Goal: Use online tool/utility: Utilize a website feature to perform a specific function

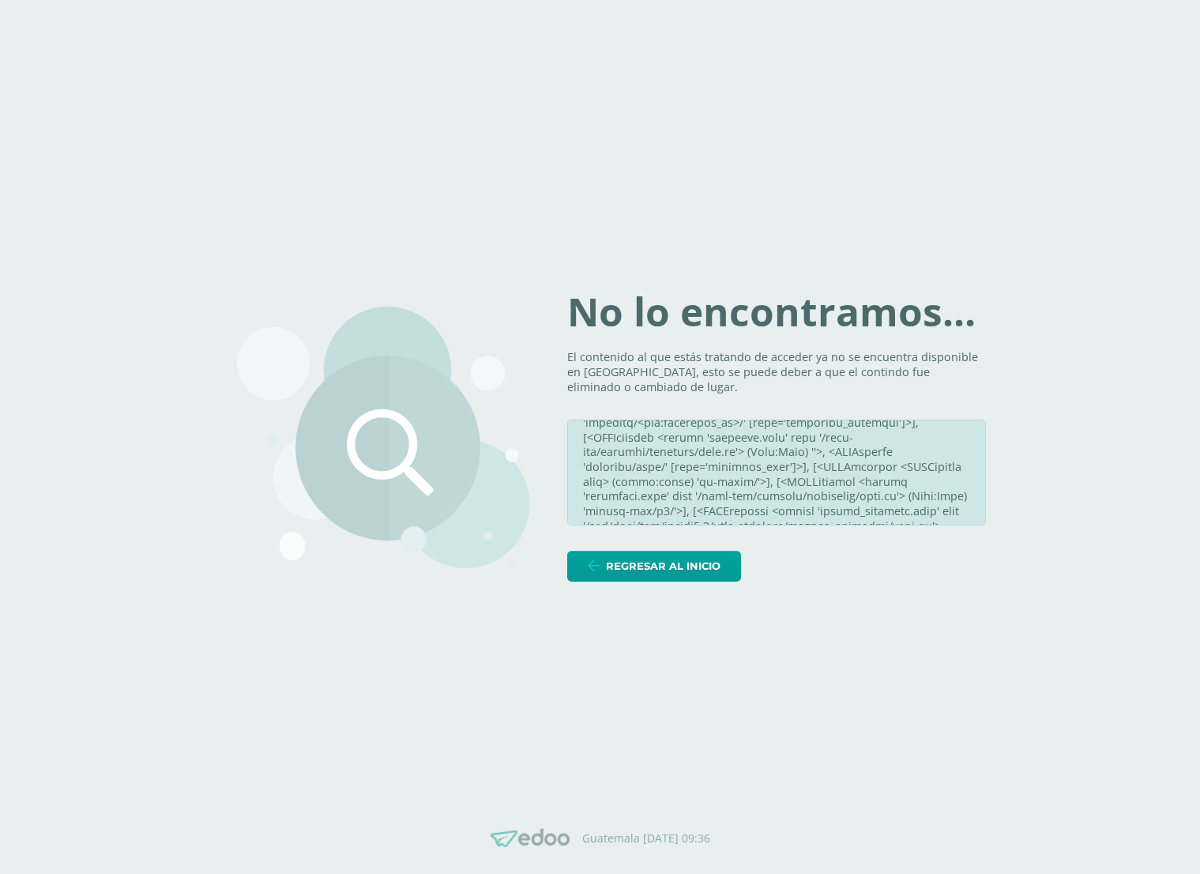
scroll to position [2474, 0]
click at [405, 582] on div "No lo encontramos... El contenido al que estás tratando de acceder ya no se enc…" at bounding box center [600, 437] width 727 height 337
click at [254, 452] on img at bounding box center [383, 438] width 292 height 262
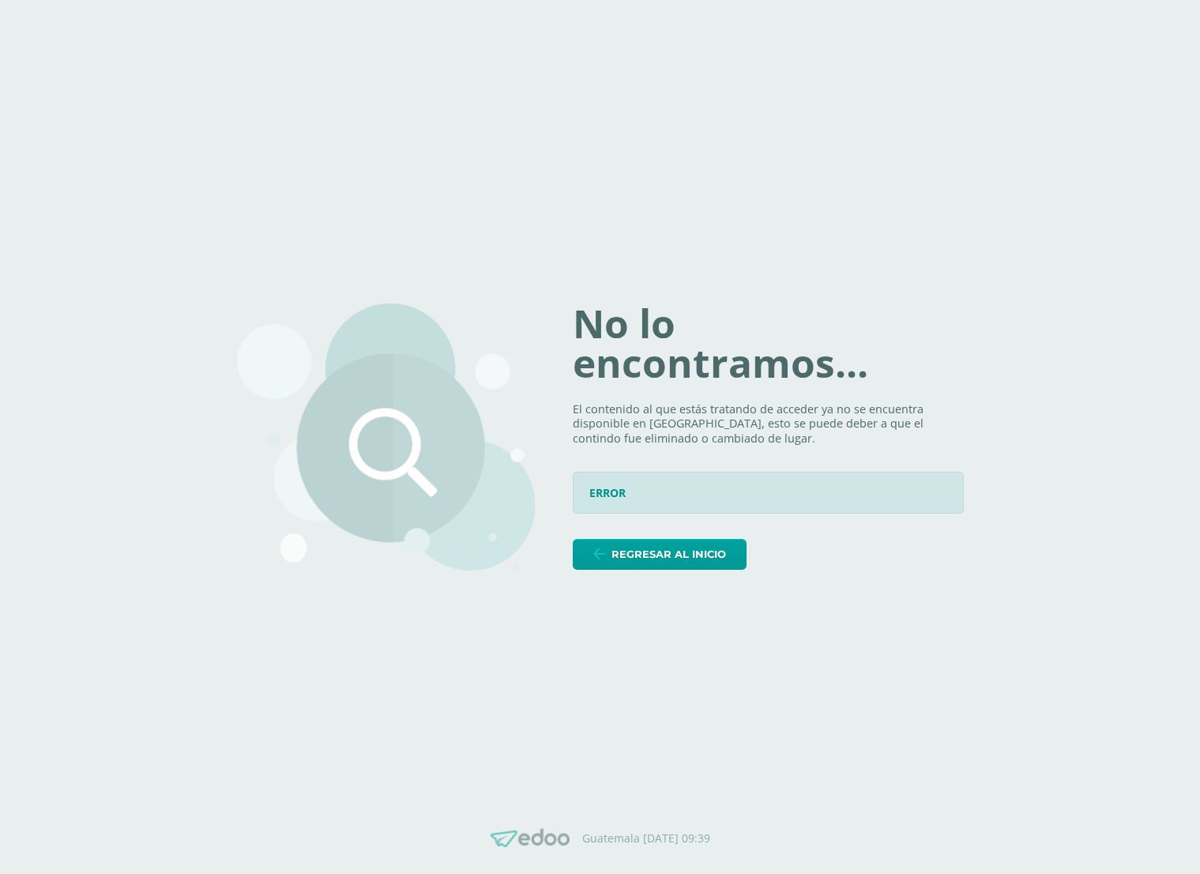
click at [409, 289] on div "No lo encontramos... El contenido al que estás tratando de acceder ya no se enc…" at bounding box center [600, 437] width 727 height 343
click at [714, 552] on span "Regresar al inicio" at bounding box center [669, 554] width 115 height 29
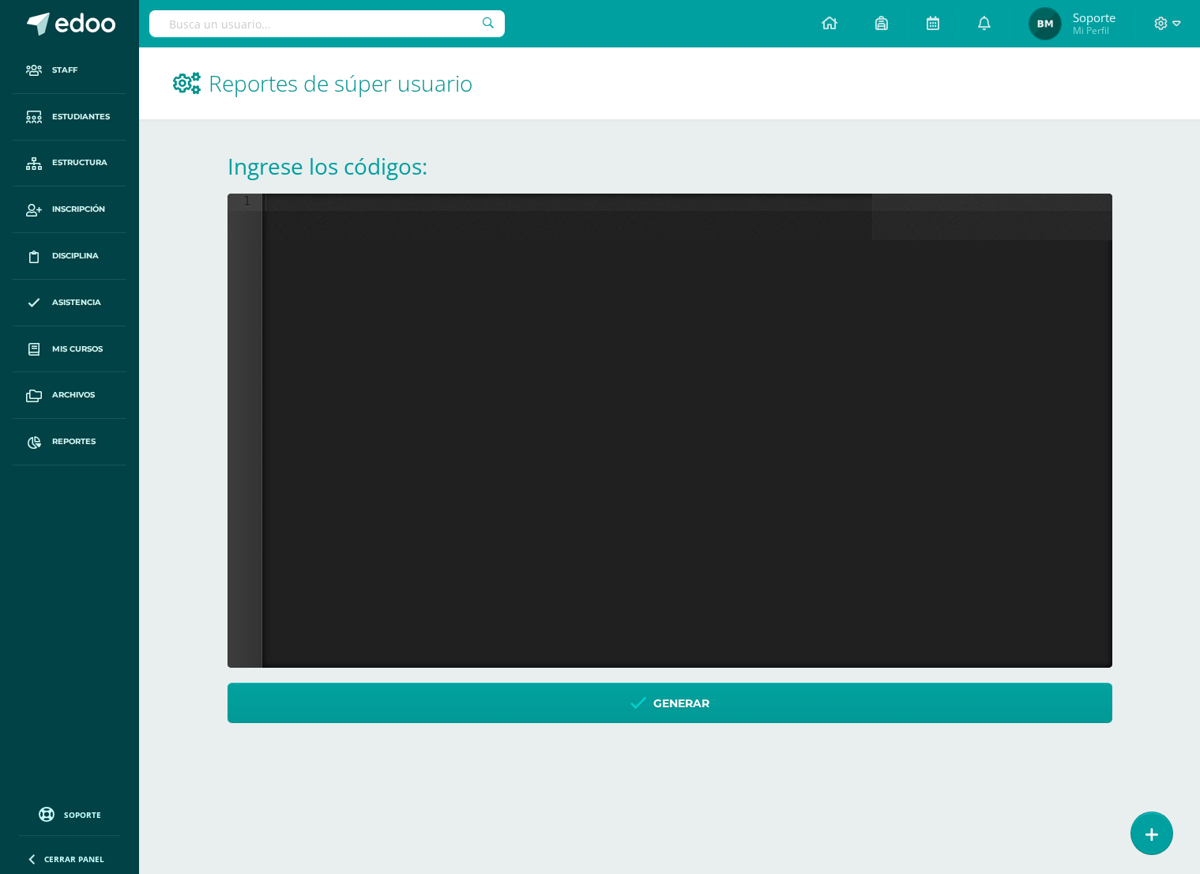
click at [635, 78] on h1 "Reportes de súper usuario" at bounding box center [670, 83] width 994 height 72
click at [291, 202] on div at bounding box center [687, 217] width 850 height 47
click at [184, 504] on div "Reportes de súper usuario Ingrese los códigos: 109 ``` XXXXXXXXXXXXXXXXXXXXXXXX…" at bounding box center [669, 400] width 1061 height 707
click at [441, 209] on div "from cycle . models import Cycle from integrations . models import IntegrationC…" at bounding box center [687, 213] width 850 height 47
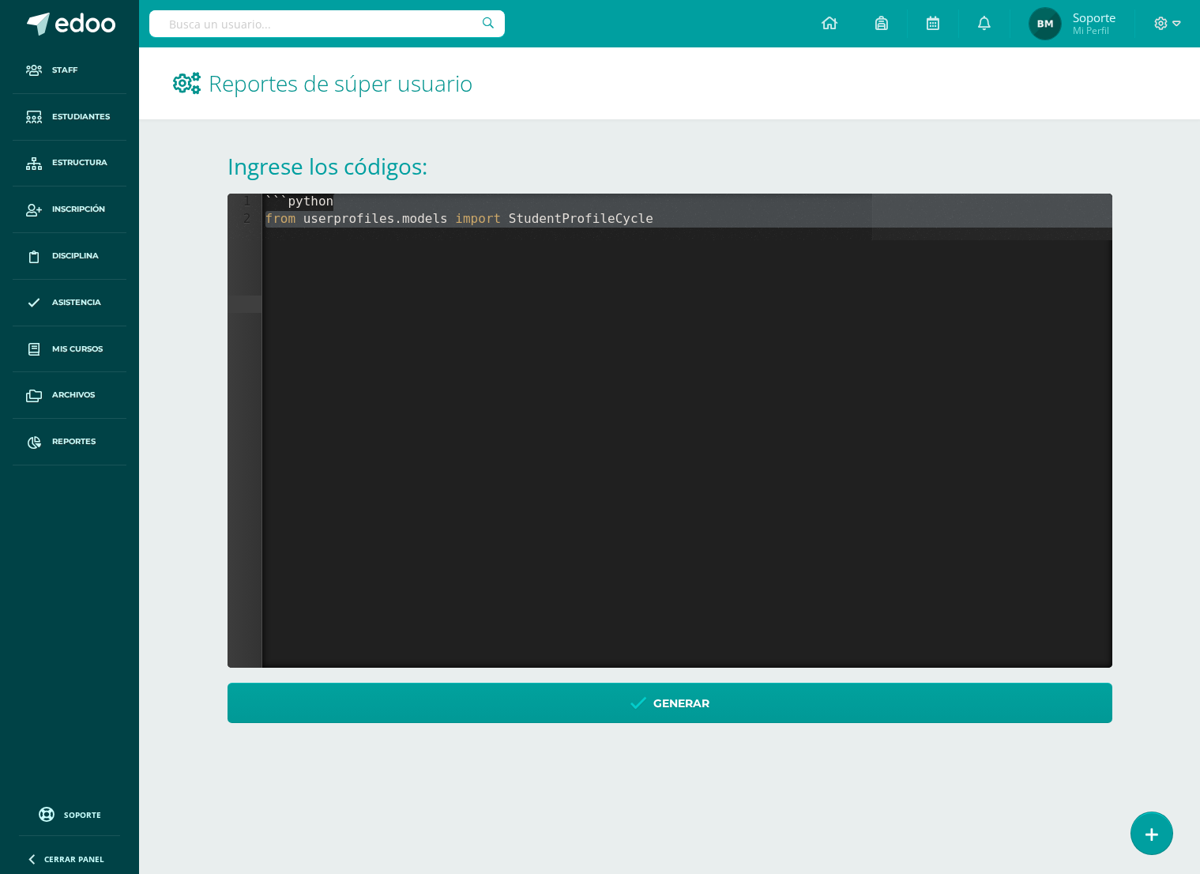
click at [379, 241] on div "``` python from userprofiles . models import StudentProfileCycle" at bounding box center [687, 431] width 850 height 474
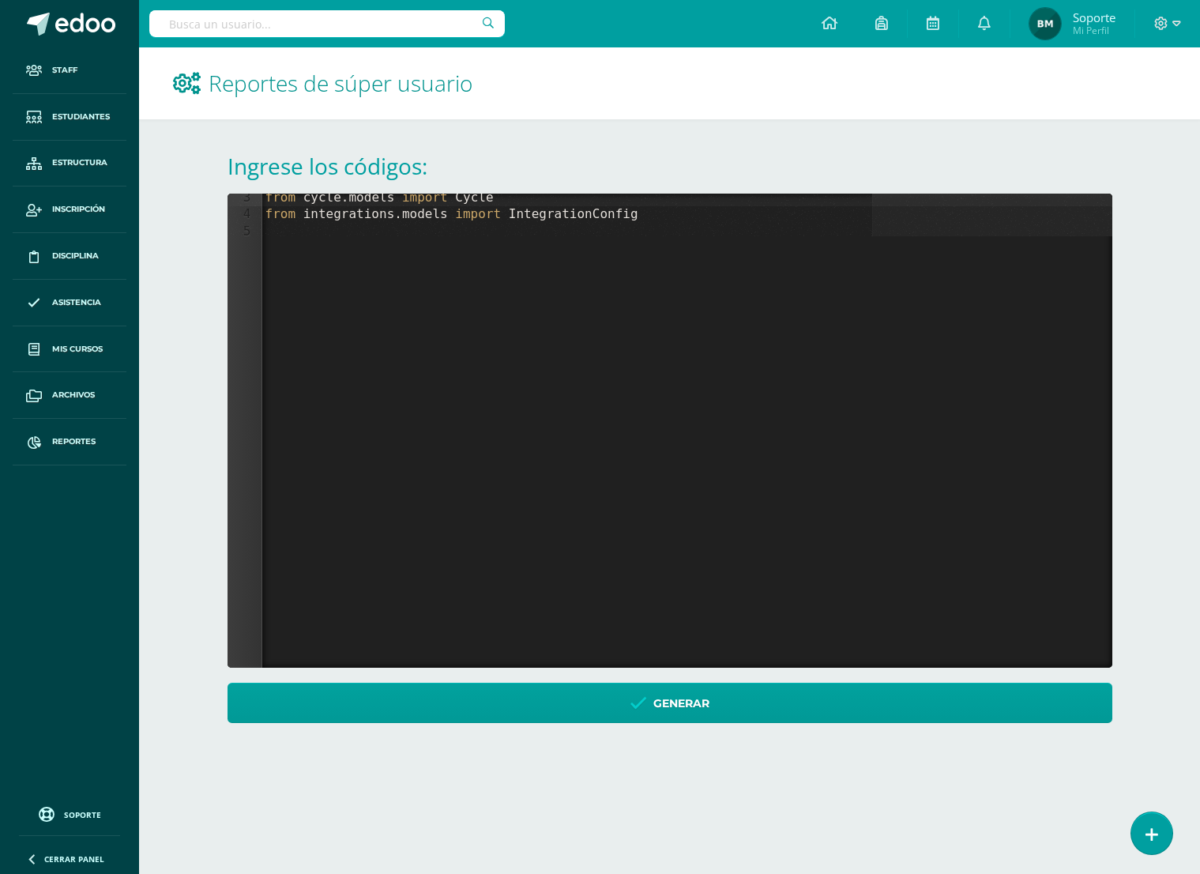
click at [247, 295] on div "3 4 5" at bounding box center [245, 431] width 35 height 474
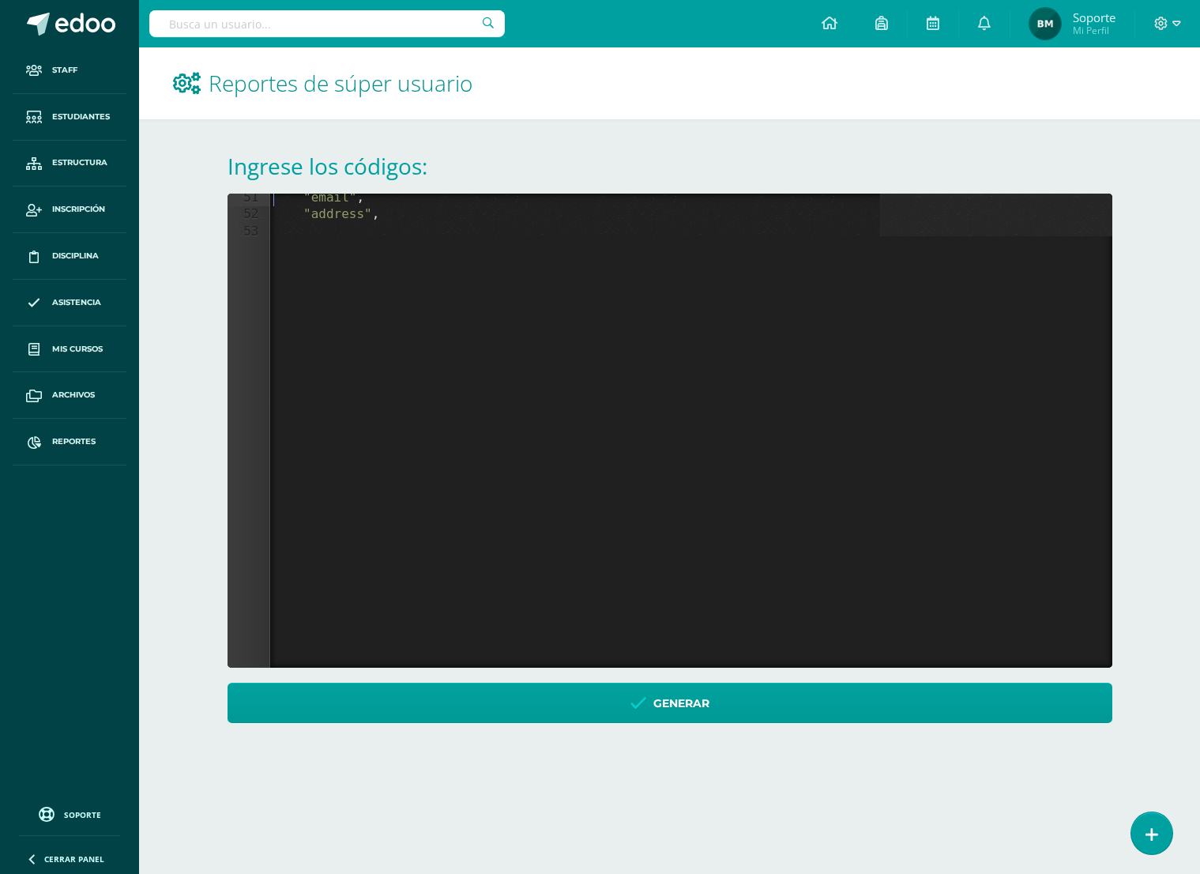
click at [247, 295] on div "51 52 53" at bounding box center [249, 431] width 43 height 474
click at [254, 401] on div "109" at bounding box center [253, 431] width 50 height 474
drag, startPoint x: 254, startPoint y: 401, endPoint x: 254, endPoint y: 281, distance: 120.1
click at [254, 281] on div "109" at bounding box center [253, 431] width 50 height 474
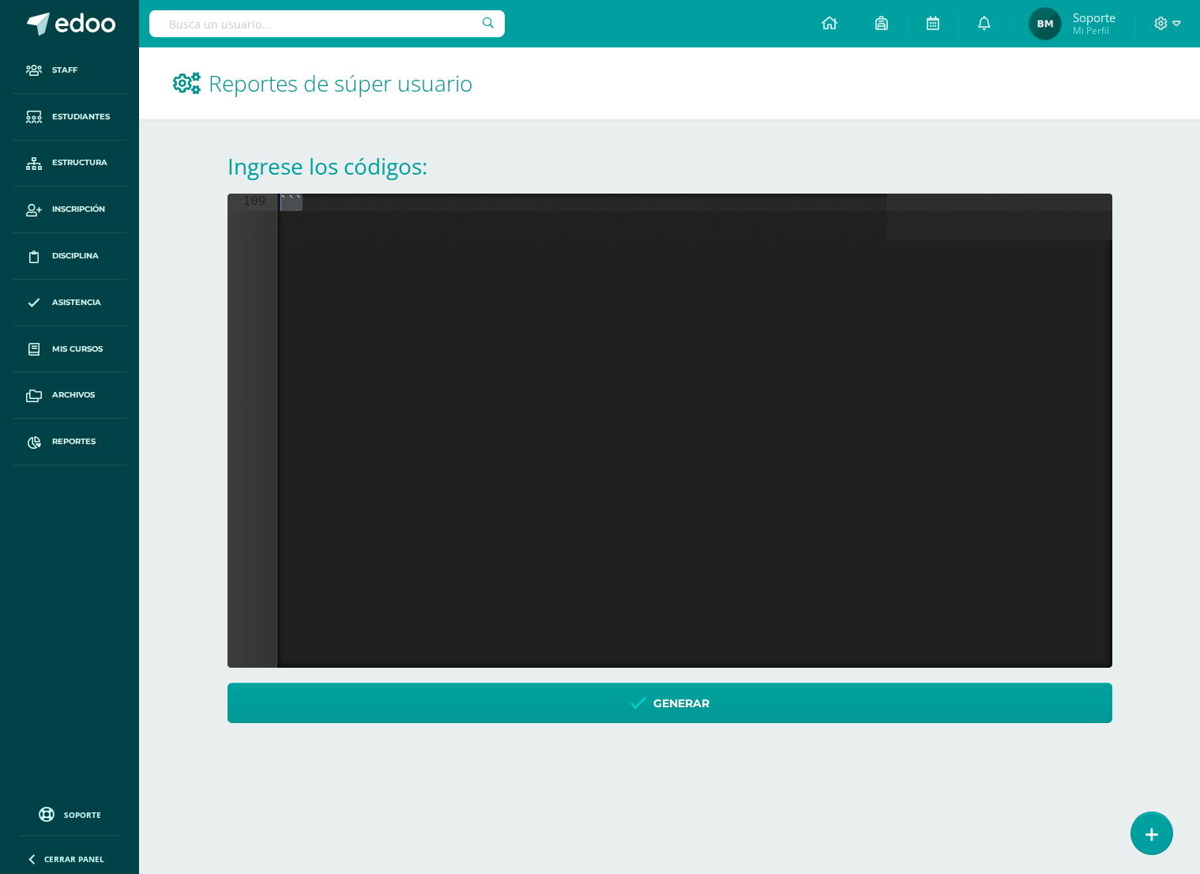
drag, startPoint x: 253, startPoint y: 212, endPoint x: 266, endPoint y: 360, distance: 149.2
click at [266, 360] on div "109" at bounding box center [253, 431] width 50 height 474
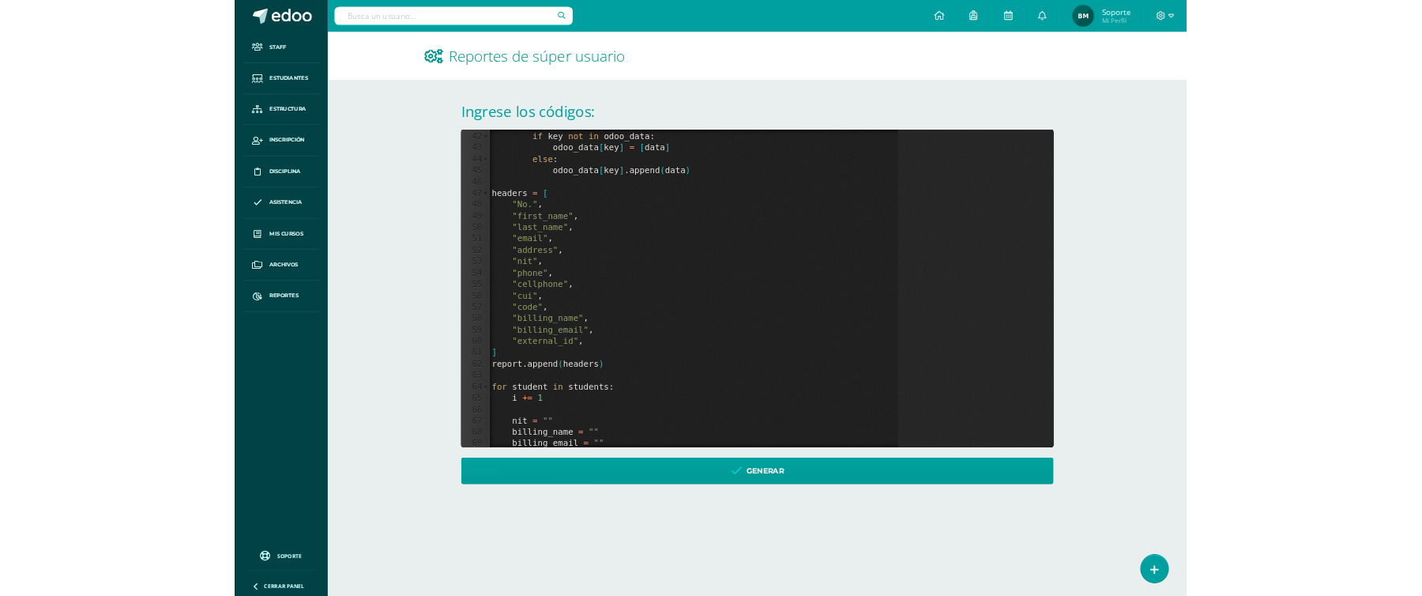
scroll to position [1377, 0]
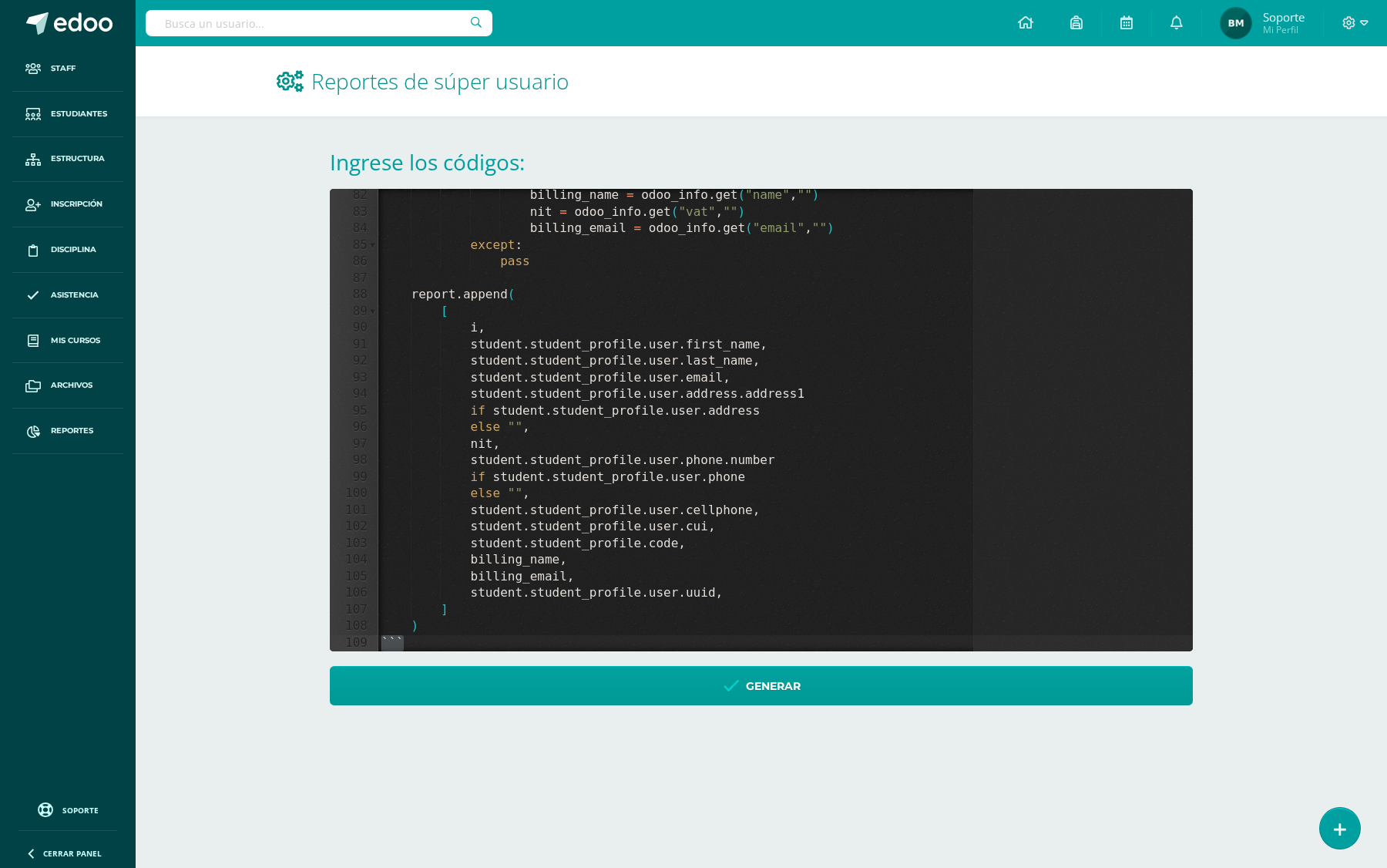
click at [255, 674] on div "Reportes de súper usuario Ingrese los códigos: 82 83 84 85 86 87 88 89 90 91 92…" at bounding box center [761, 390] width 1251 height 690
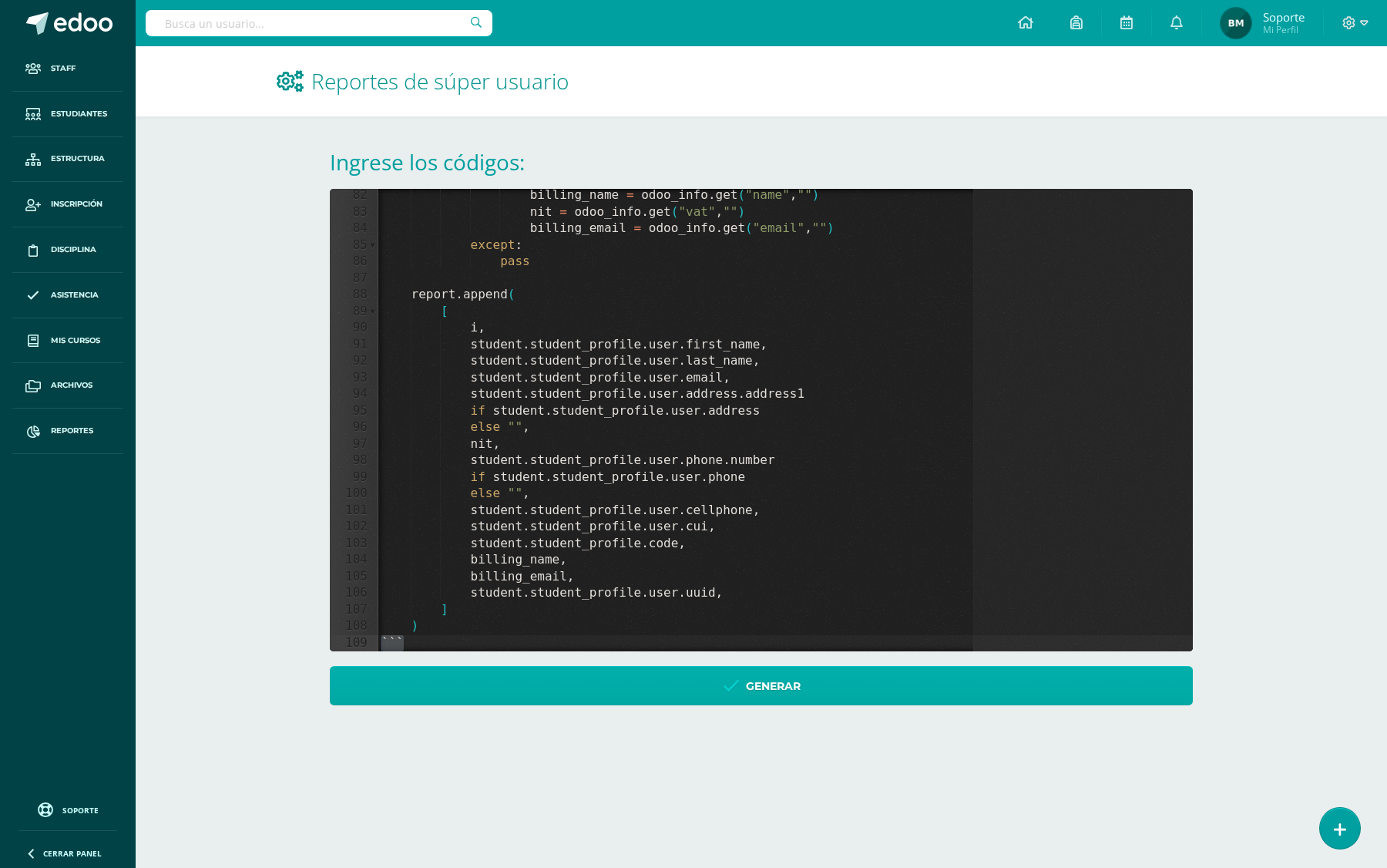
click at [481, 686] on link "Generar" at bounding box center [761, 686] width 863 height 39
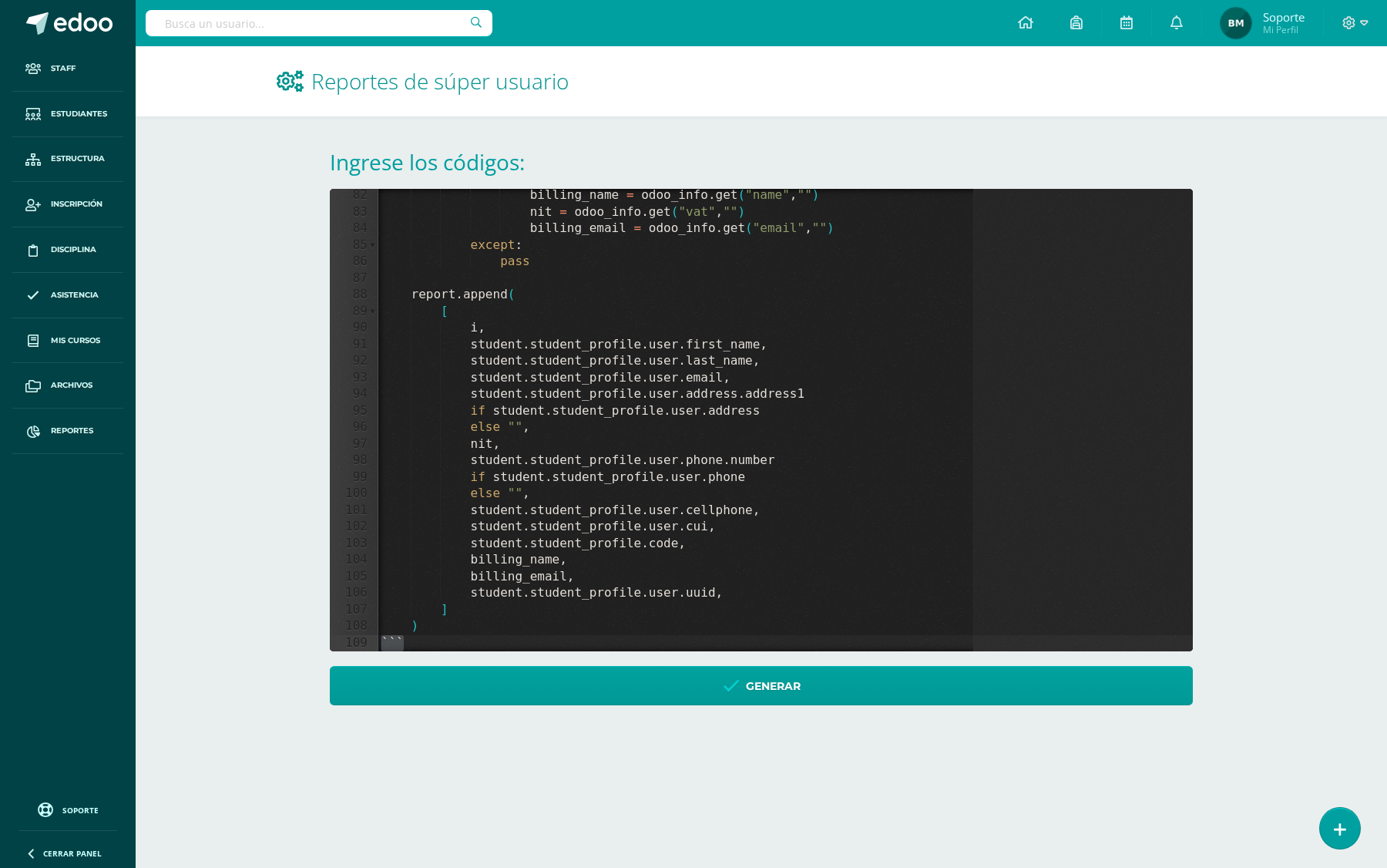
click at [229, 540] on div "Reportes de súper usuario Ingrese los códigos: 82 83 84 85 86 87 88 89 90 91 92…" at bounding box center [761, 390] width 1251 height 690
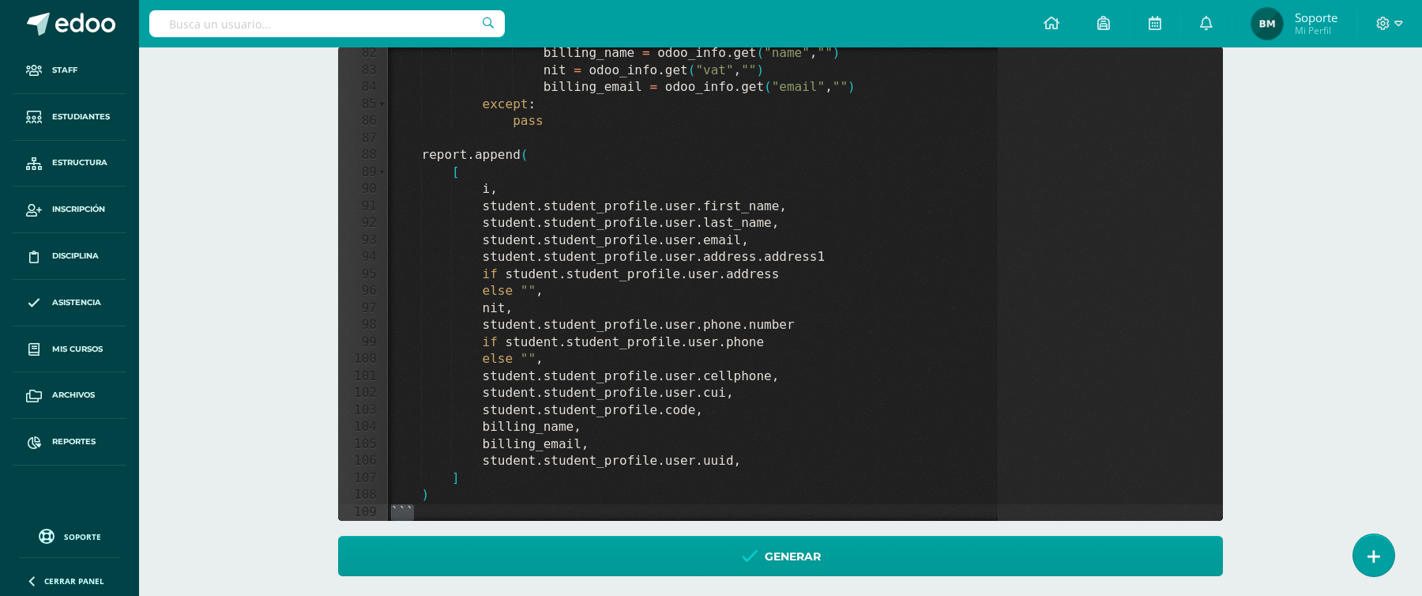
scroll to position [159, 0]
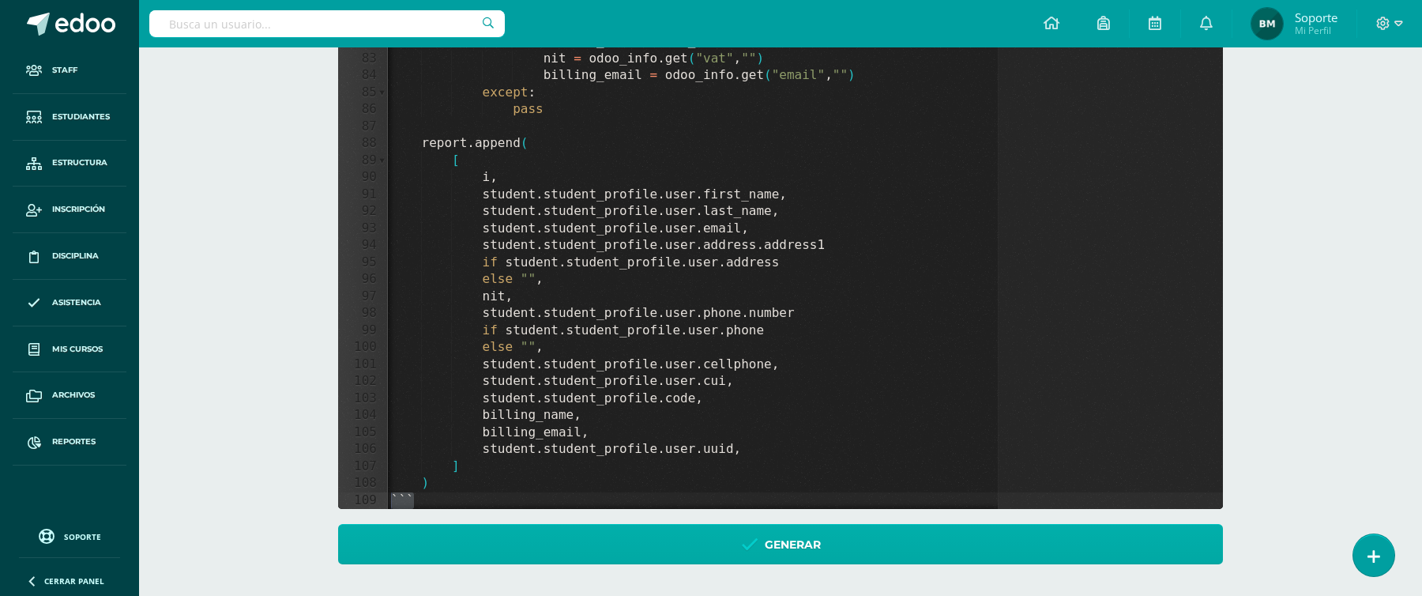
click at [823, 541] on link "Generar" at bounding box center [780, 544] width 885 height 40
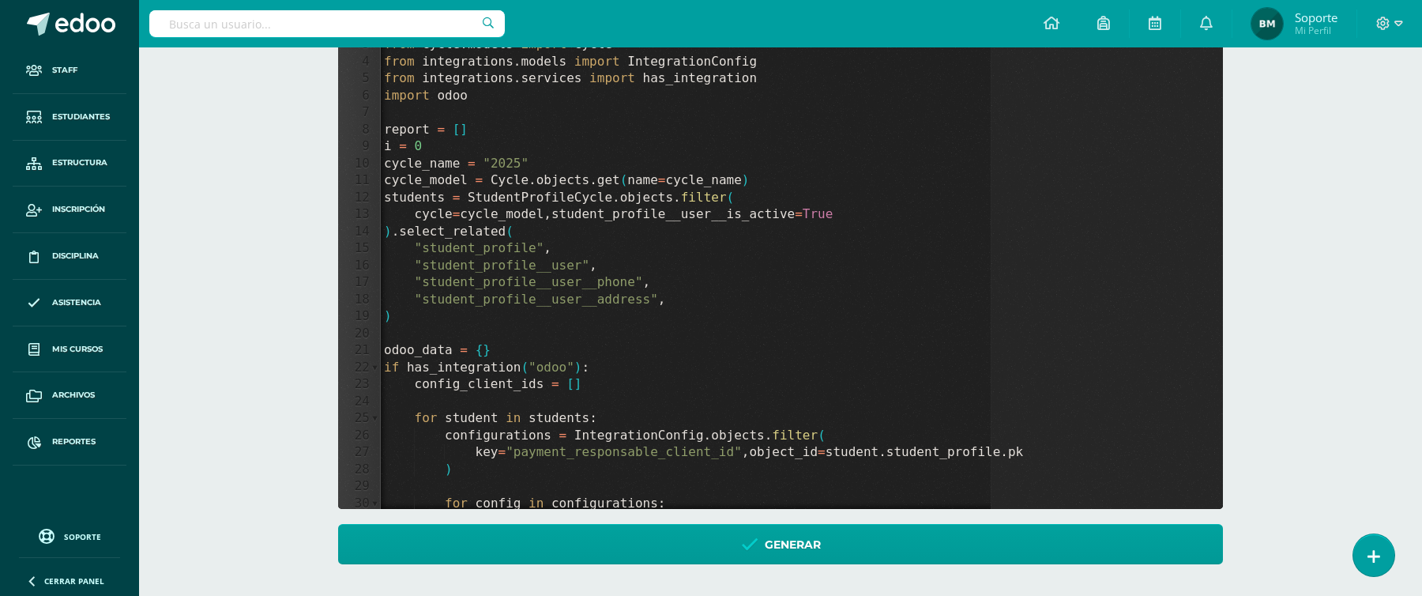
scroll to position [0, 0]
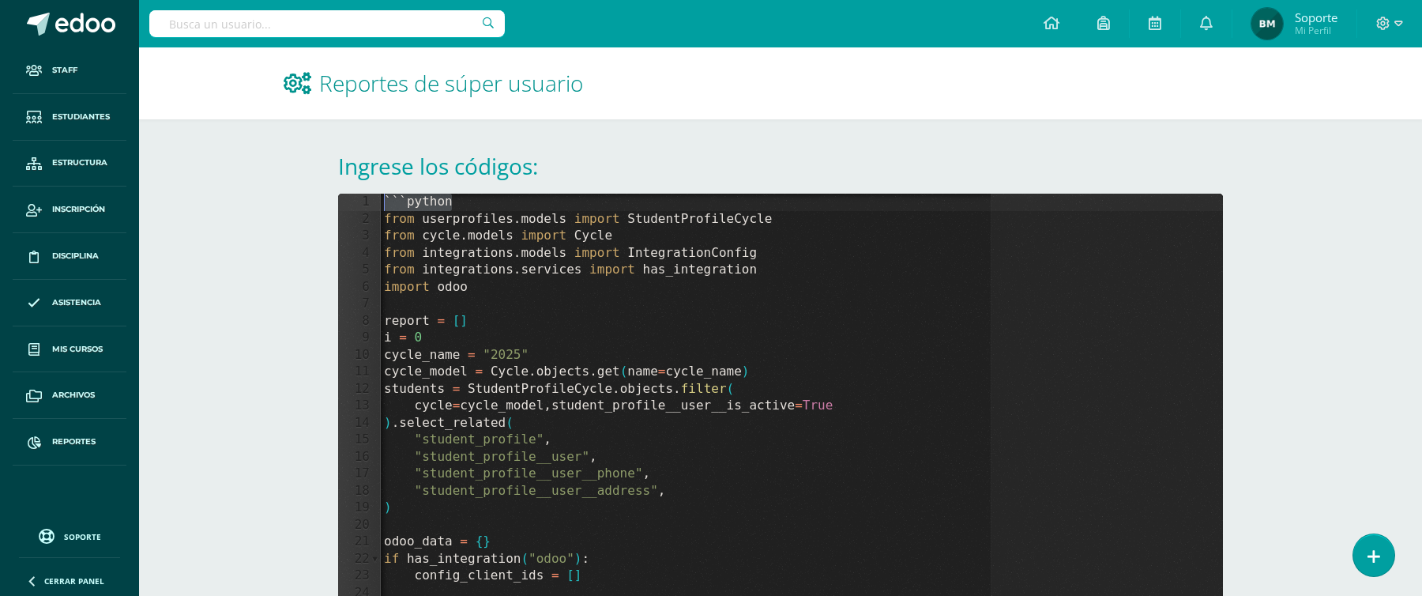
drag, startPoint x: 463, startPoint y: 202, endPoint x: 367, endPoint y: 202, distance: 95.6
click at [367, 202] on div "1 2 3 4 5 6 7 8 9 10 11 12 13 14 15 16 17 18 19 20 21 22 23 24 25 26 27 28 29 `…" at bounding box center [780, 431] width 885 height 474
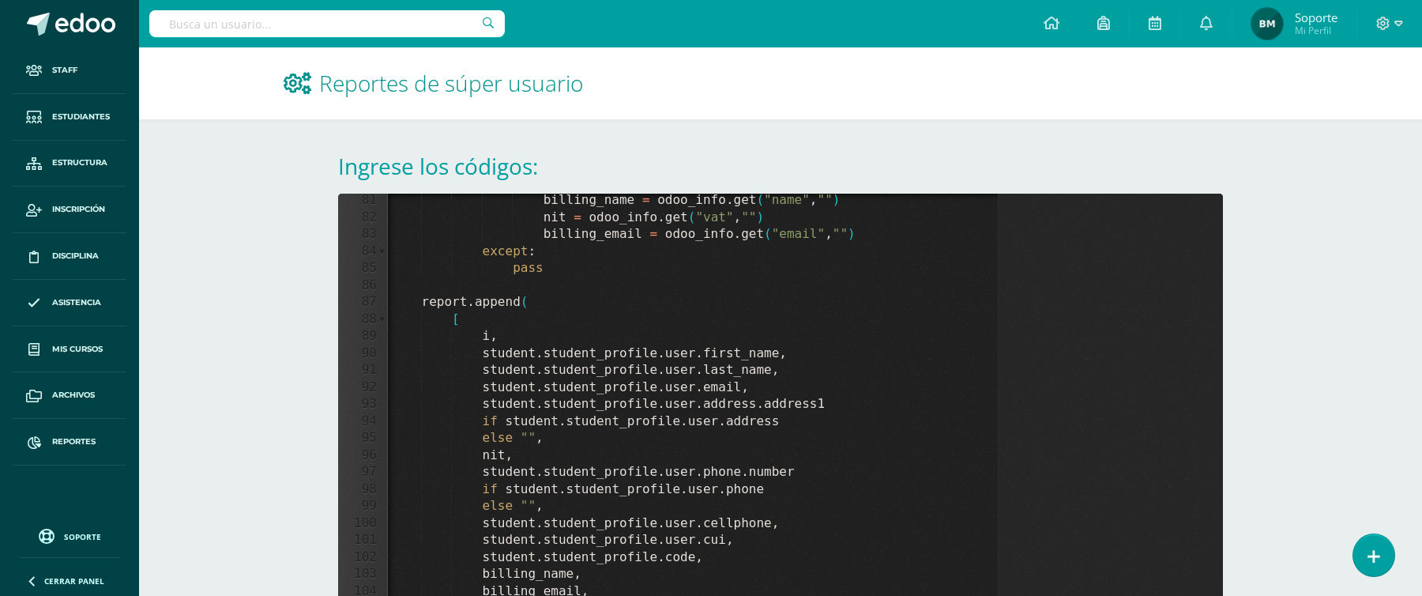
scroll to position [159, 0]
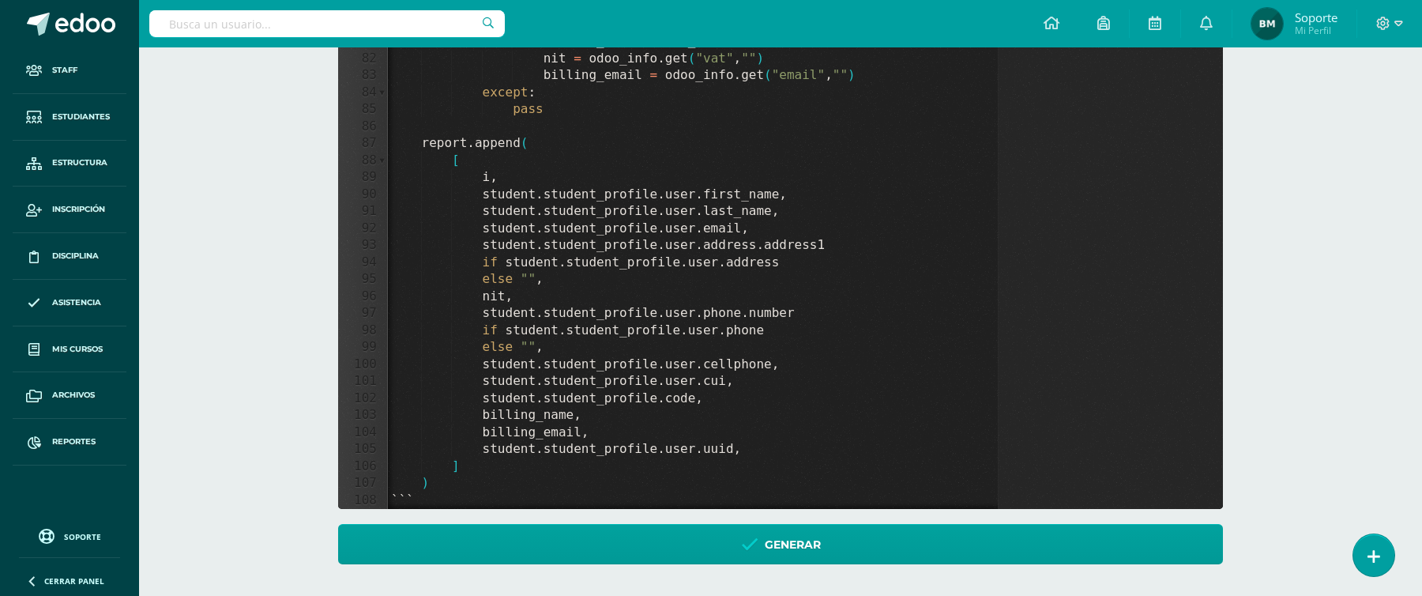
click at [431, 495] on div "billing_name = odoo_info . get ( "name" , "" ) nit = odoo_info . get ( "vat" , …" at bounding box center [805, 287] width 835 height 508
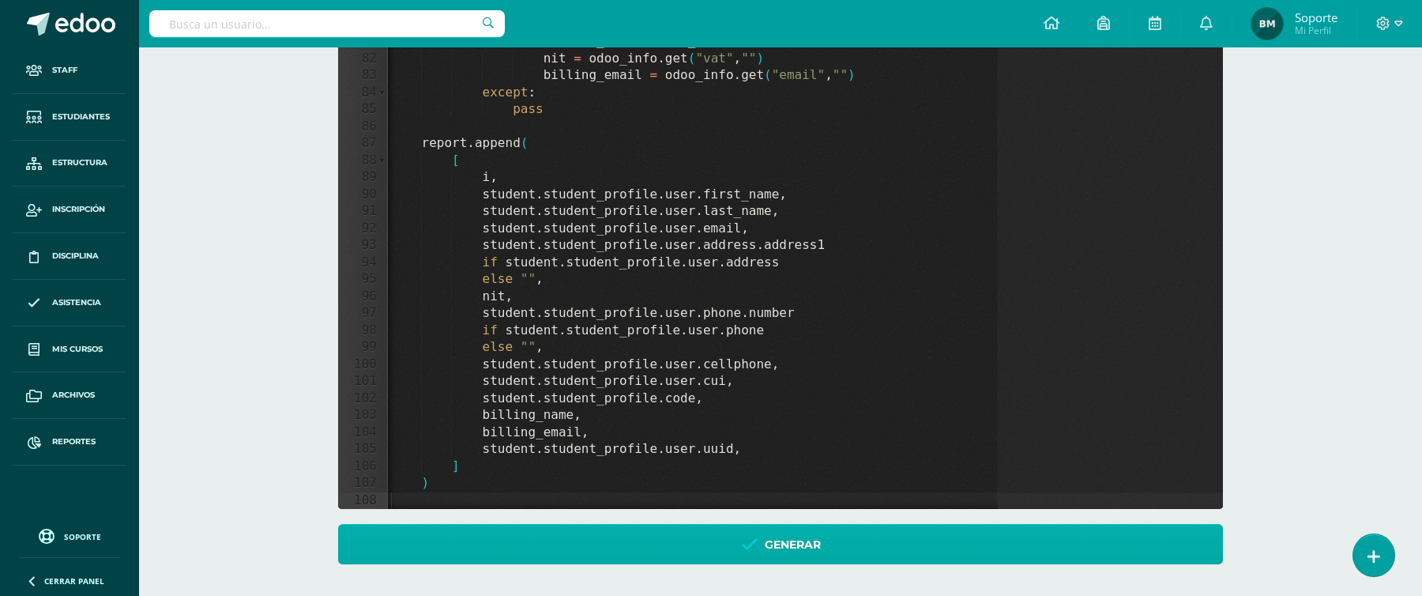
click at [662, 544] on link "Generar" at bounding box center [780, 544] width 885 height 40
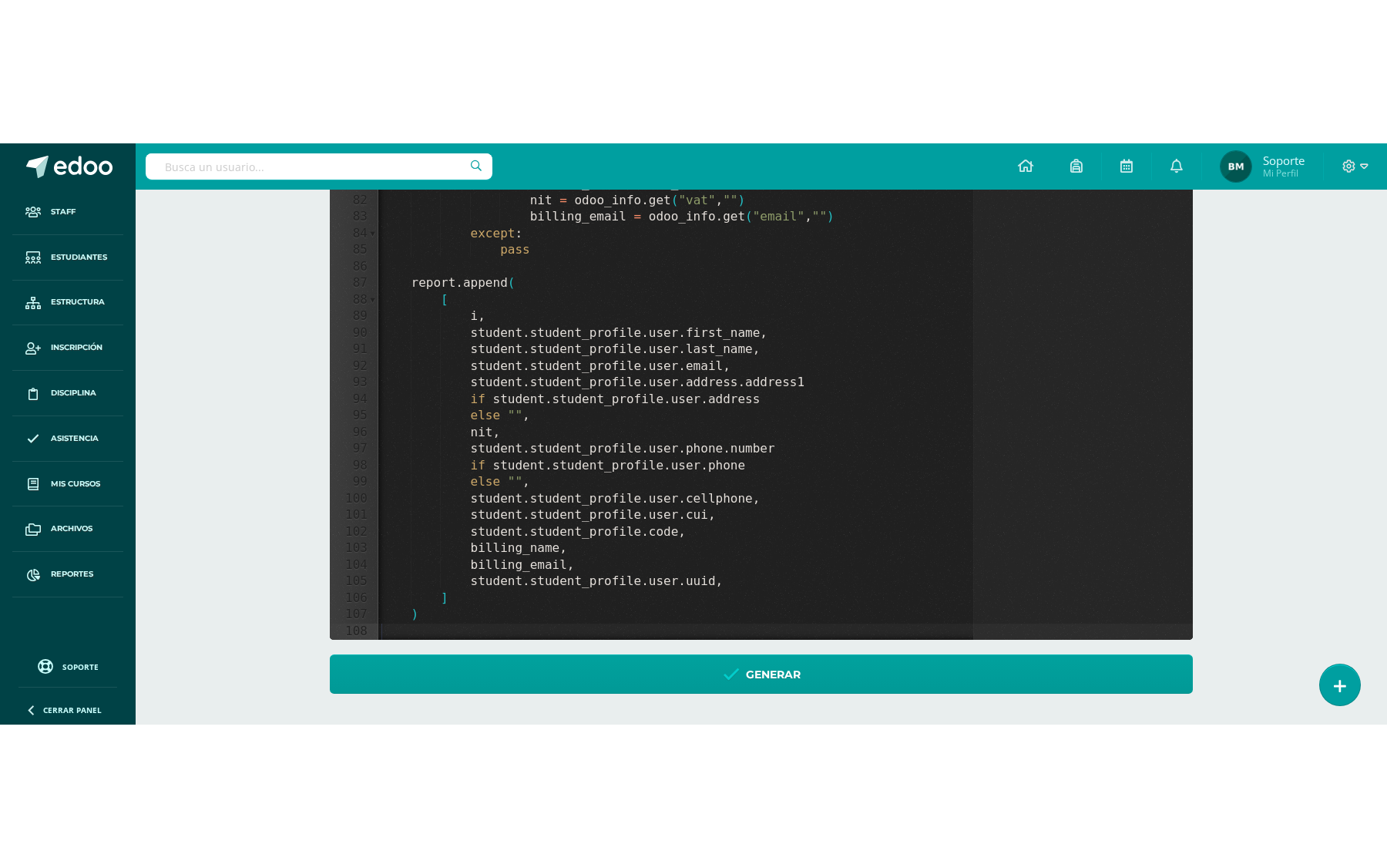
scroll to position [0, 0]
